Goal: Browse casually

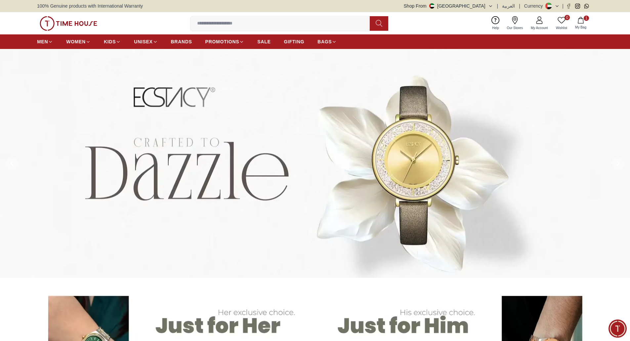
click at [65, 23] on img at bounding box center [69, 23] width 58 height 15
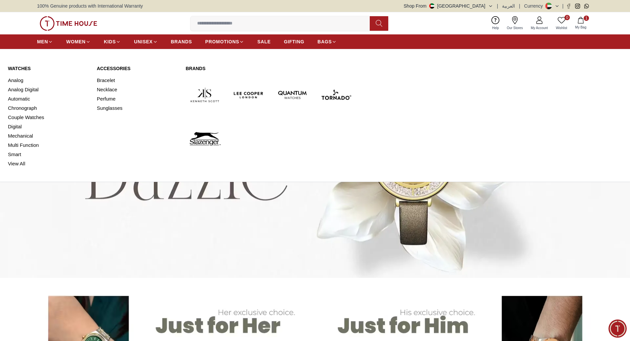
click at [25, 68] on link "Watches" at bounding box center [48, 68] width 81 height 7
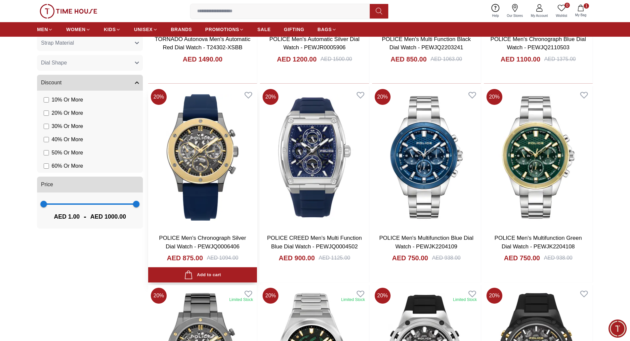
scroll to position [364, 0]
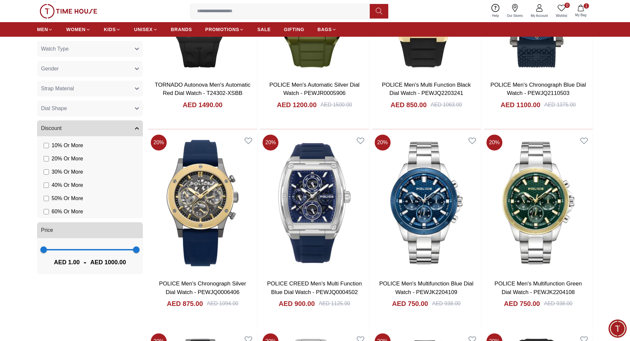
click at [85, 9] on img at bounding box center [69, 11] width 58 height 15
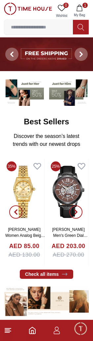
drag, startPoint x: 23, startPoint y: 94, endPoint x: 32, endPoint y: 55, distance: 39.7
